Goal: Find specific page/section: Find specific page/section

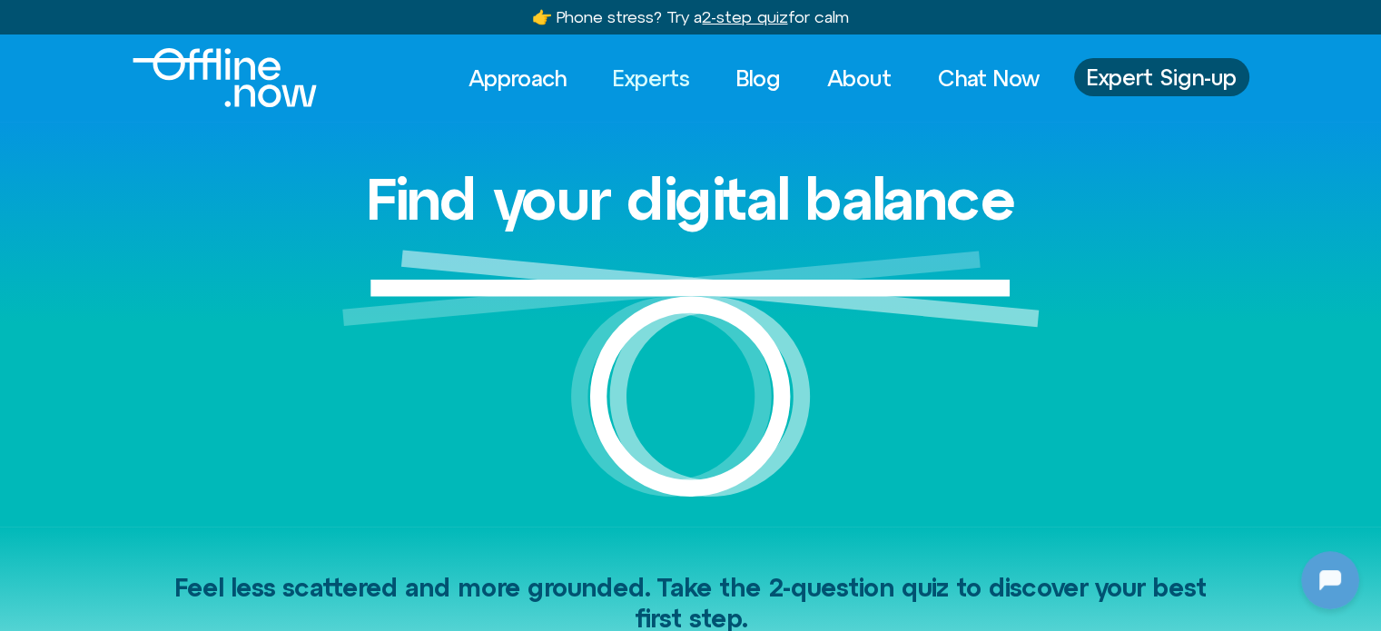
click at [657, 80] on link "Experts" at bounding box center [652, 78] width 110 height 40
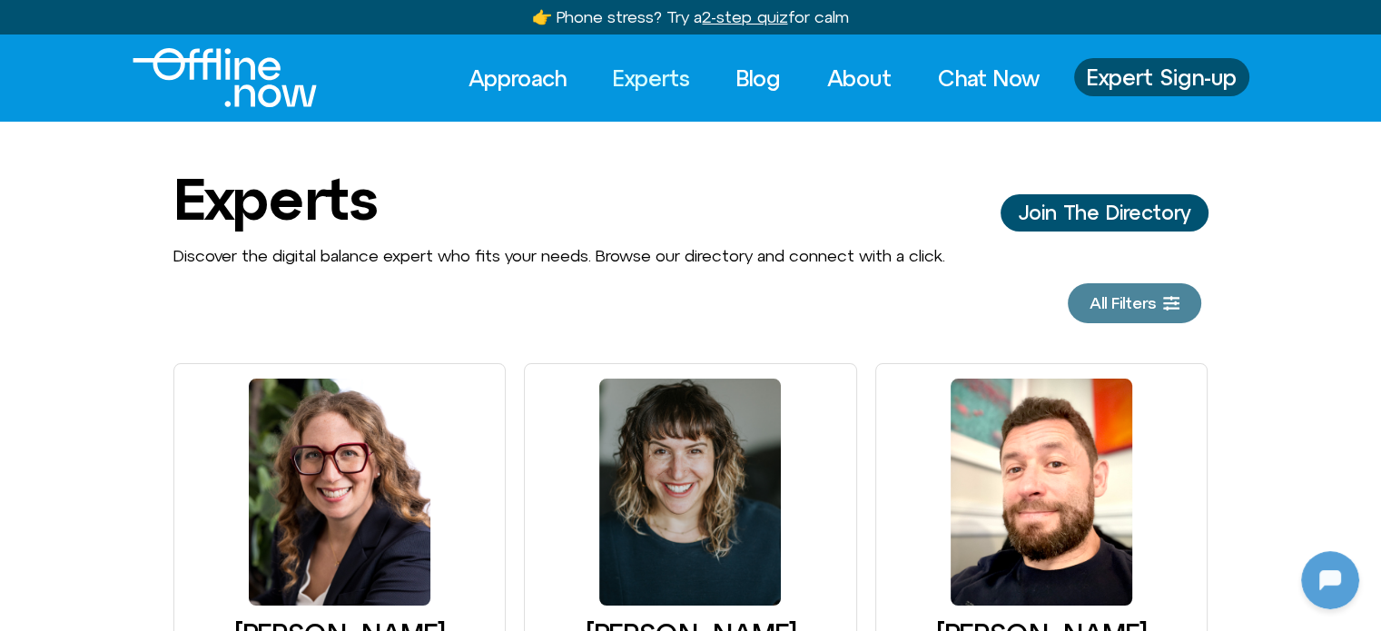
click at [1101, 292] on link "All Filters" at bounding box center [1135, 303] width 134 height 40
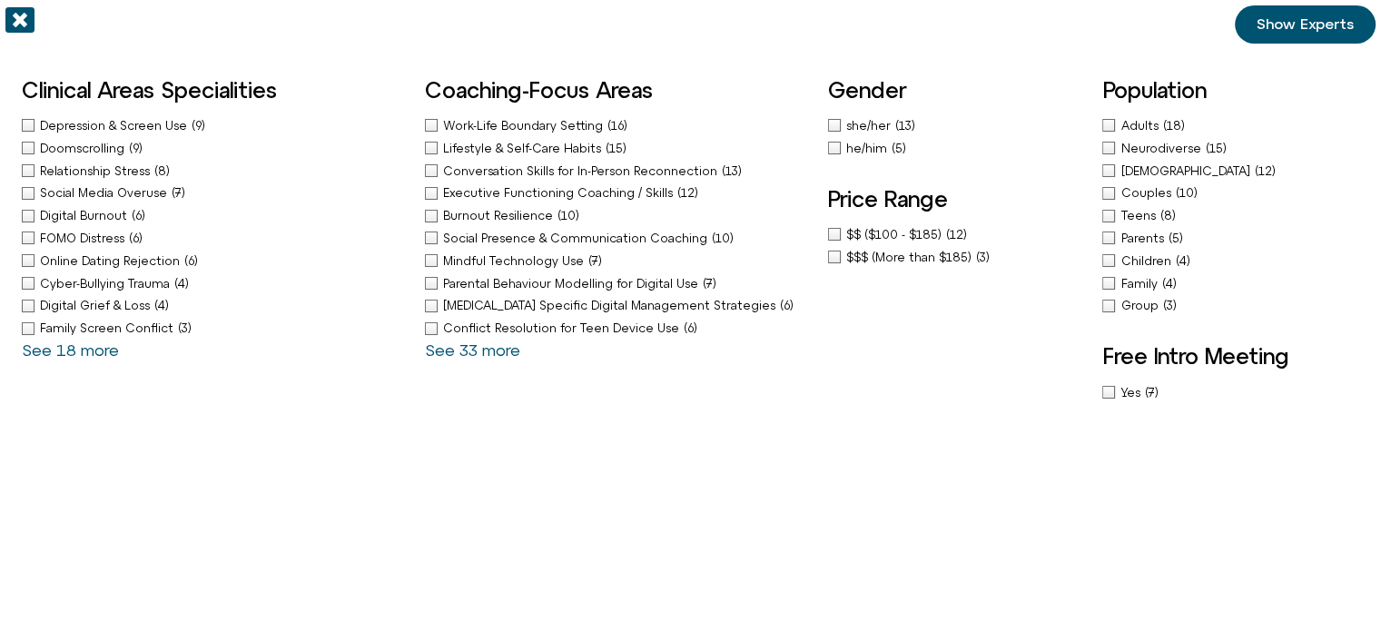
click at [483, 133] on div "Work-Life Boundary Setting (16)" at bounding box center [617, 125] width 385 height 19
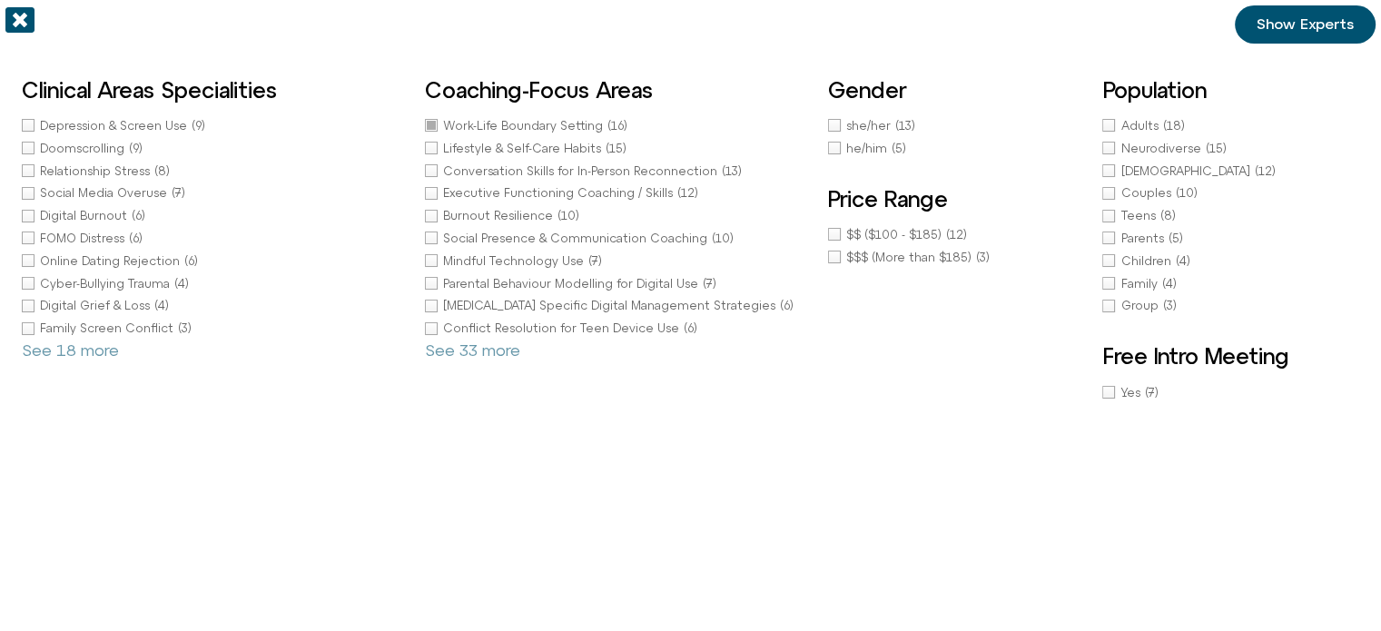
click at [844, 126] on div "Gender she/her (13) he/him (5) Price Range $$ ($100 - $185) (12) $$$ (More than…" at bounding box center [956, 238] width 257 height 335
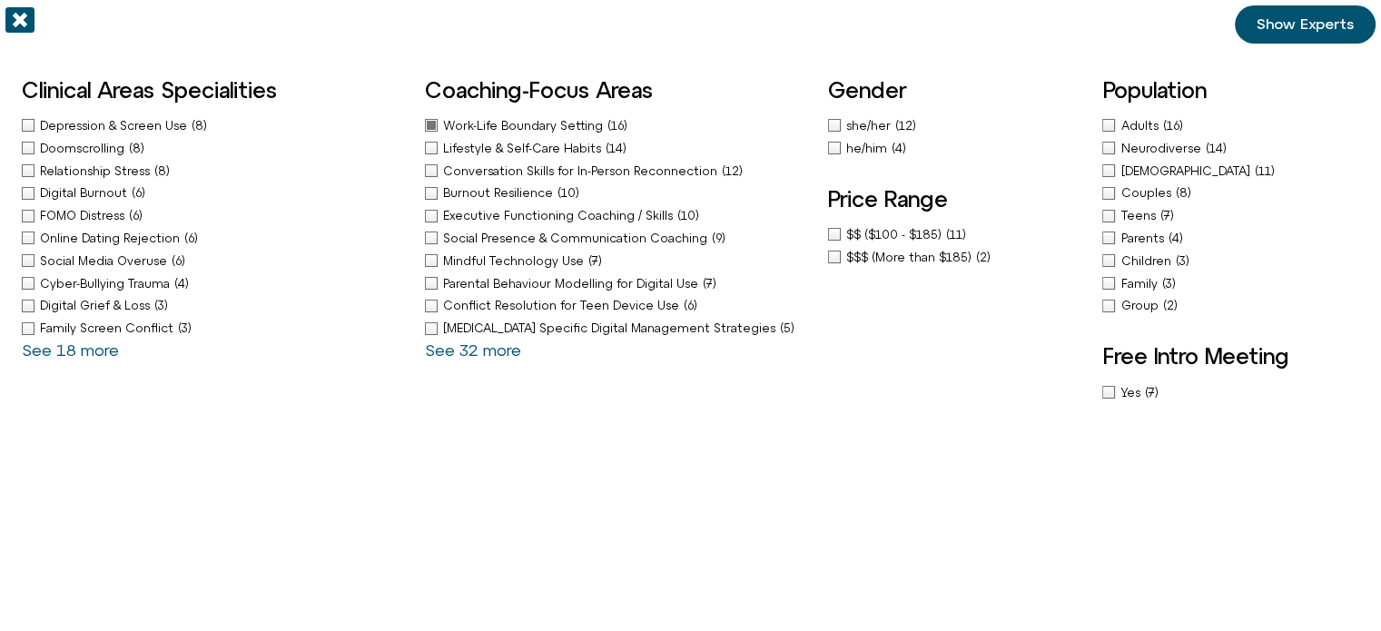
click at [836, 123] on div "she/her (12)" at bounding box center [837, 125] width 18 height 19
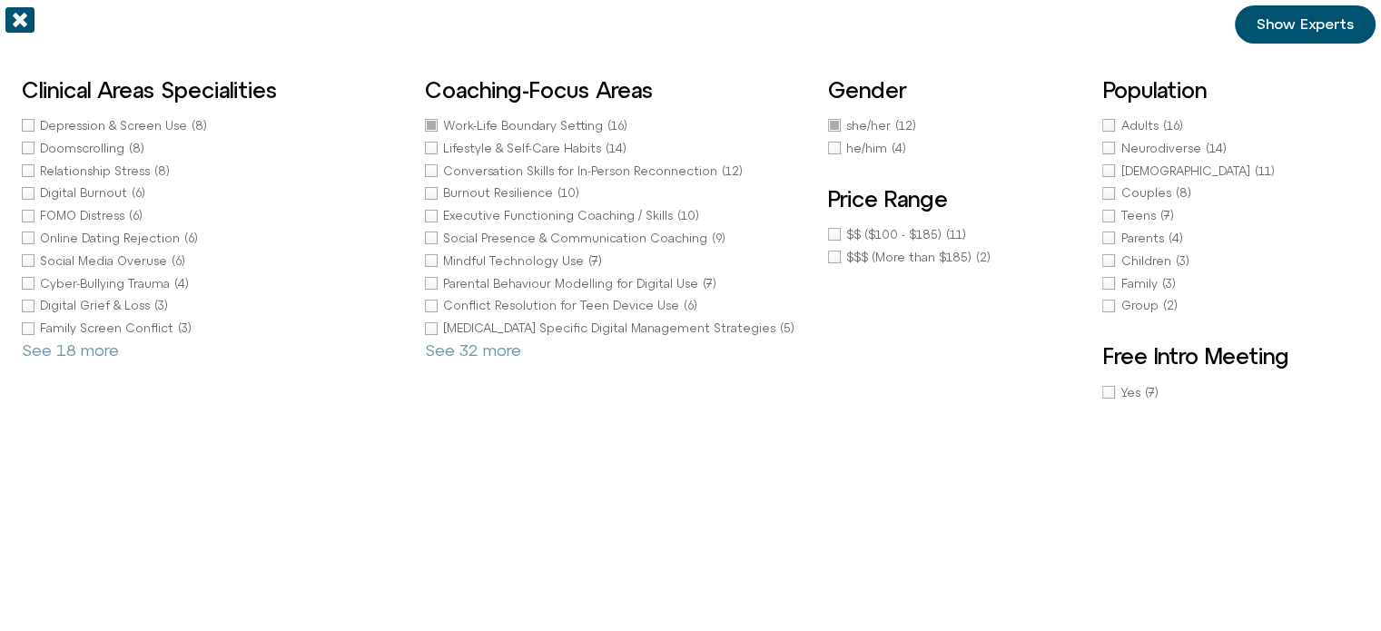
click at [1309, 6] on link "Show Experts" at bounding box center [1305, 24] width 141 height 38
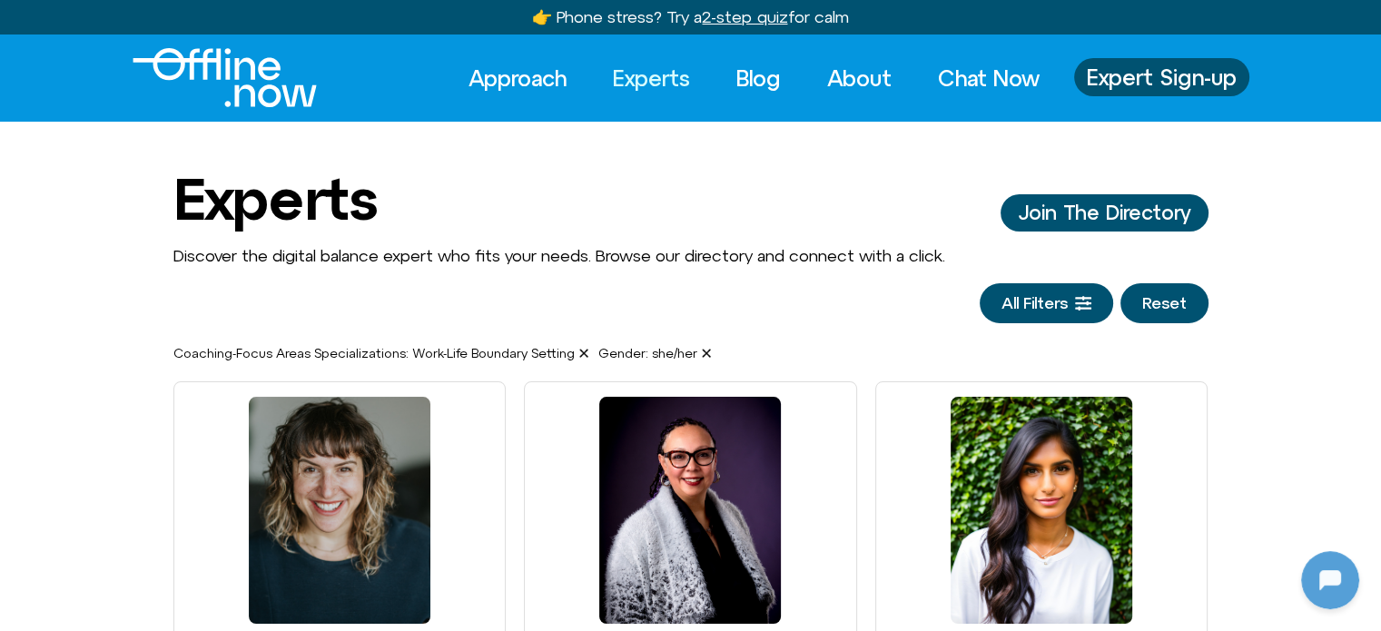
click at [1185, 303] on button "Reset" at bounding box center [1165, 303] width 88 height 40
